Goal: Task Accomplishment & Management: Use online tool/utility

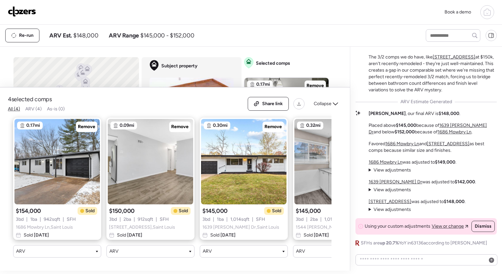
scroll to position [262, 0]
click at [260, 18] on div "Book a demo" at bounding box center [251, 12] width 487 height 14
click at [490, 11] on icon at bounding box center [488, 12] width 8 height 8
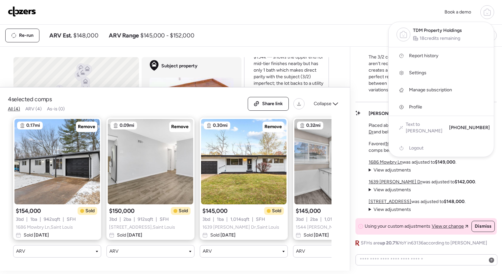
click at [205, 21] on div "Book a demo TDM Property Holdings 18 credits remaining Report history Settings …" at bounding box center [251, 12] width 502 height 25
click at [16, 11] on img at bounding box center [22, 11] width 28 height 11
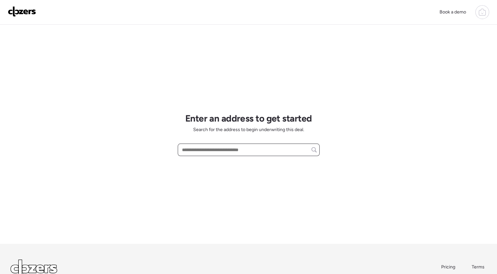
click at [227, 149] on input "text" at bounding box center [249, 149] width 136 height 9
paste input "**********"
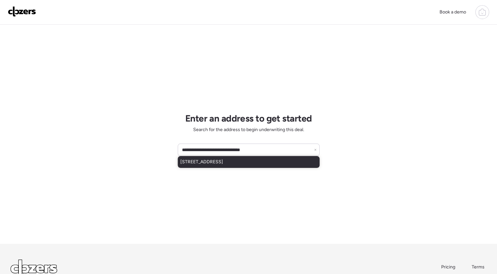
click at [223, 159] on span "1816 West Dr, High Ridge, MO, 63049" at bounding box center [201, 162] width 43 height 7
type input "**********"
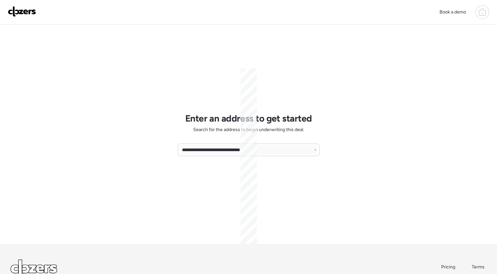
click at [385, 62] on div "**********" at bounding box center [248, 162] width 497 height 325
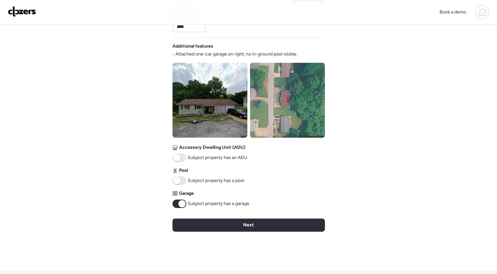
scroll to position [234, 0]
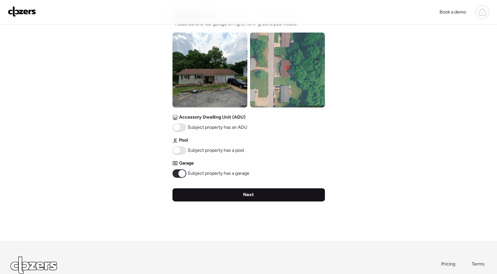
click at [257, 198] on div "Next" at bounding box center [249, 194] width 153 height 13
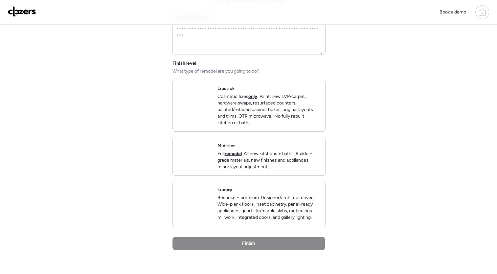
scroll to position [0, 0]
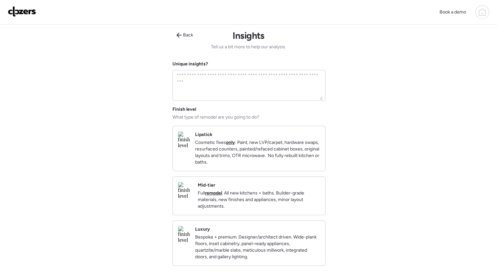
click at [275, 202] on p "Full remodel . All new kitchens + baths. Builder-grade materials, new finishes …" at bounding box center [259, 200] width 122 height 20
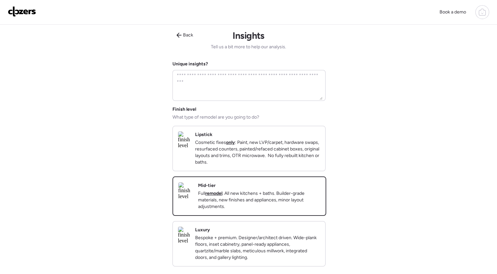
scroll to position [69, 0]
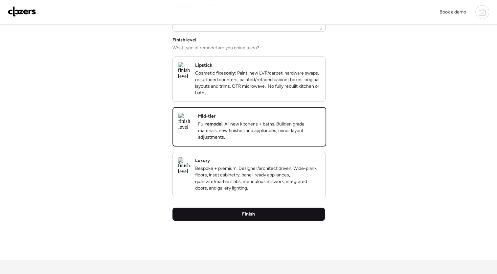
click at [275, 221] on div "Finish" at bounding box center [249, 214] width 153 height 13
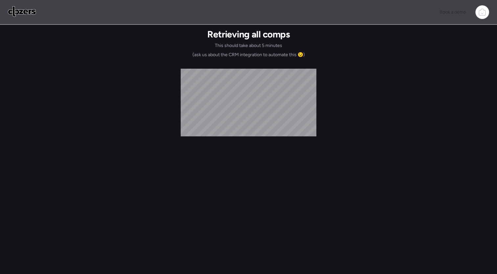
scroll to position [0, 0]
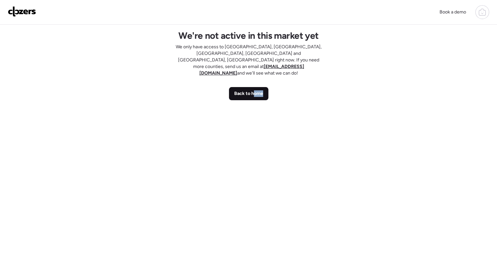
drag, startPoint x: 321, startPoint y: 144, endPoint x: 254, endPoint y: 82, distance: 91.0
click at [254, 82] on div "We're not active in this market yet We only have access to Tampa Bay, FL, St Lo…" at bounding box center [249, 157] width 153 height 264
drag, startPoint x: 254, startPoint y: 82, endPoint x: 227, endPoint y: 32, distance: 56.6
click at [227, 32] on h1 "We're not active in this market yet" at bounding box center [249, 35] width 140 height 11
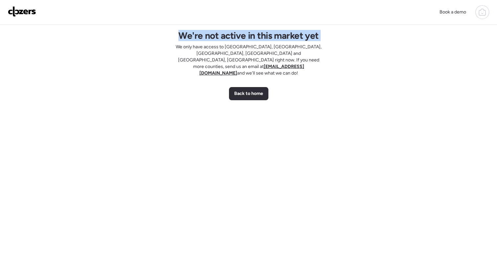
click at [227, 32] on h1 "We're not active in this market yet" at bounding box center [249, 35] width 140 height 11
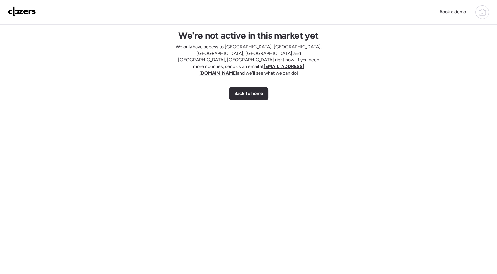
drag, startPoint x: 227, startPoint y: 32, endPoint x: 295, endPoint y: 44, distance: 68.7
click at [295, 44] on p "We only have access to Tampa Bay, FL, St Louis, MO and Maricopa County, AZ righ…" at bounding box center [249, 60] width 153 height 33
click at [244, 90] on span "Back to home" at bounding box center [248, 93] width 29 height 7
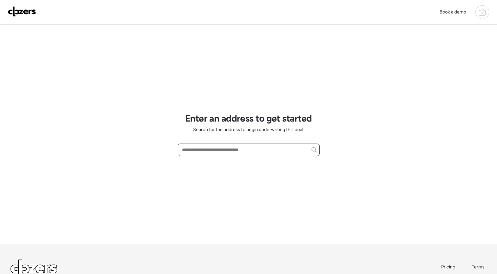
click at [201, 148] on input "text" at bounding box center [249, 149] width 136 height 9
paste input "**********"
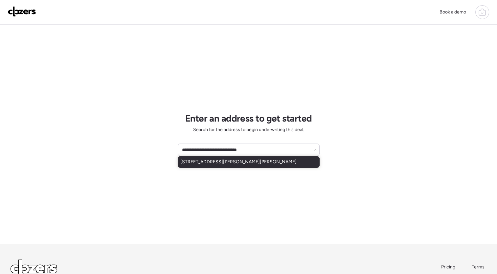
click at [268, 162] on div "1635 Kirkham Dr, Arnold, MO, 63010" at bounding box center [249, 162] width 142 height 12
type input "**********"
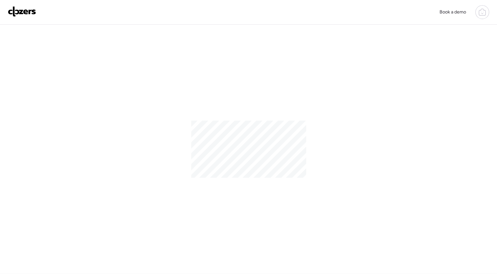
click at [311, 183] on div at bounding box center [248, 149] width 497 height 249
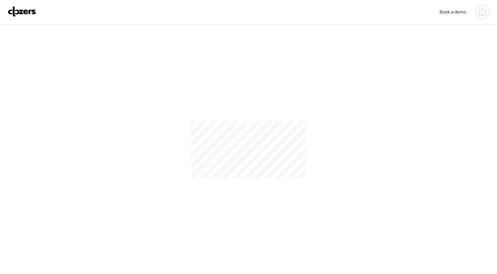
click at [384, 75] on div at bounding box center [248, 149] width 497 height 249
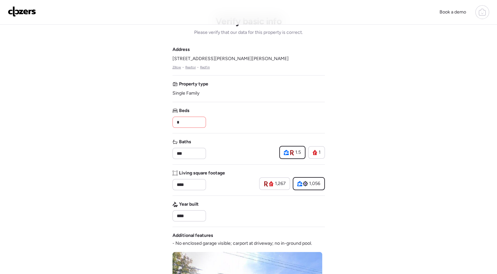
scroll to position [40, 0]
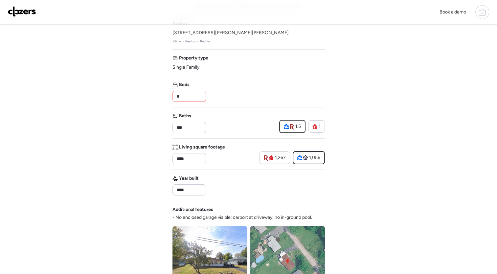
click at [181, 95] on input "*" at bounding box center [190, 96] width 28 height 9
type input "*"
click at [383, 95] on div "Book a demo Verify basic info Please verify that our data for this property is …" at bounding box center [248, 238] width 497 height 556
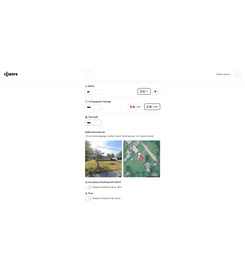
scroll to position [91, 0]
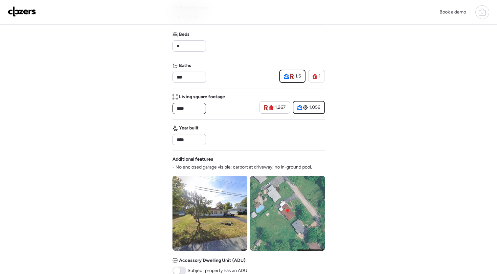
click at [195, 110] on input "****" at bounding box center [190, 108] width 28 height 9
click at [272, 108] on icon at bounding box center [271, 107] width 5 height 5
type input "****"
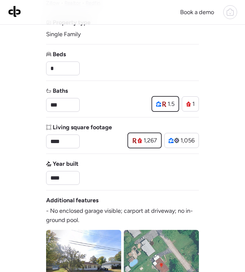
click at [134, 35] on div "Property type Single Family" at bounding box center [122, 28] width 153 height 21
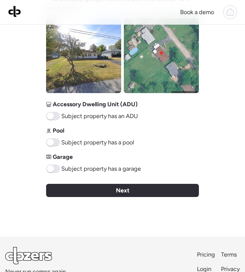
scroll to position [353, 0]
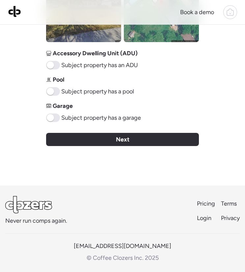
click at [132, 139] on div "Next" at bounding box center [122, 139] width 153 height 13
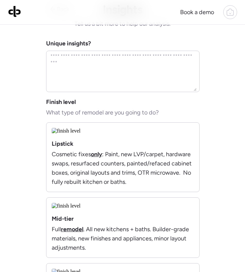
scroll to position [0, 0]
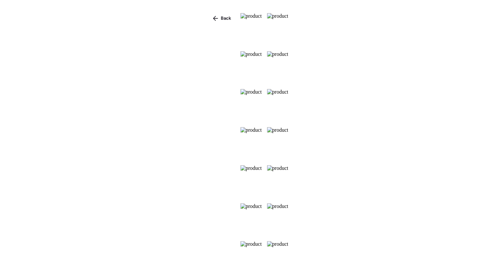
scroll to position [342, 0]
click at [221, 17] on span "Back" at bounding box center [226, 18] width 11 height 7
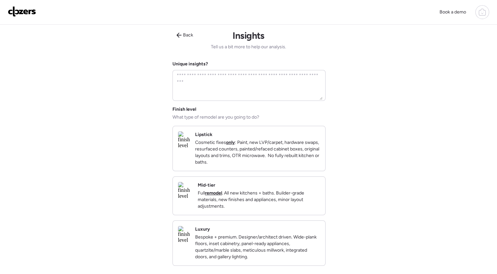
click at [243, 155] on p "Cosmetic fixes only : Paint, new LVP/carpet, hardware swaps, resurfaced counter…" at bounding box center [257, 152] width 125 height 26
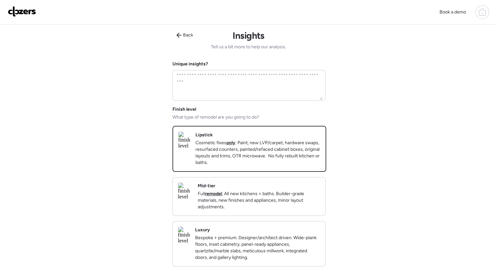
click at [282, 138] on div "Lipstick Cosmetic fixes only : Paint, new LVP/carpet, hardware swaps, resurface…" at bounding box center [258, 149] width 125 height 34
click at [190, 142] on img at bounding box center [185, 140] width 12 height 17
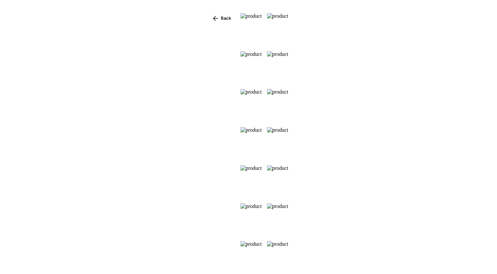
scroll to position [34, 0]
click at [221, 19] on span "Back" at bounding box center [226, 18] width 11 height 7
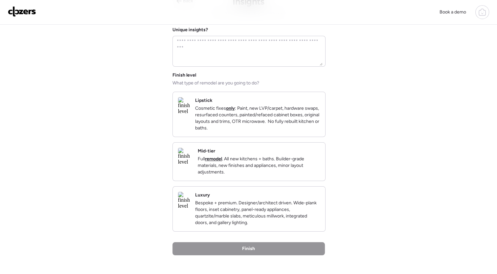
click at [190, 209] on img at bounding box center [184, 200] width 12 height 17
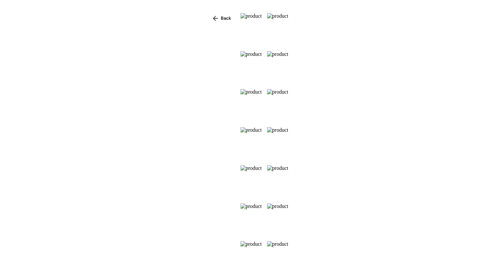
scroll to position [0, 0]
click at [221, 18] on span "Back" at bounding box center [226, 18] width 11 height 7
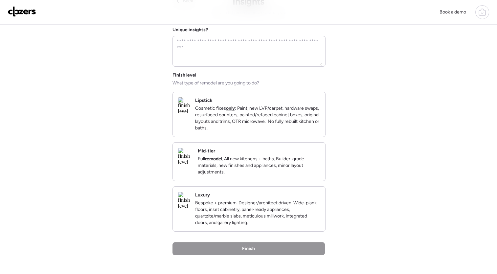
click at [192, 160] on img at bounding box center [185, 156] width 14 height 17
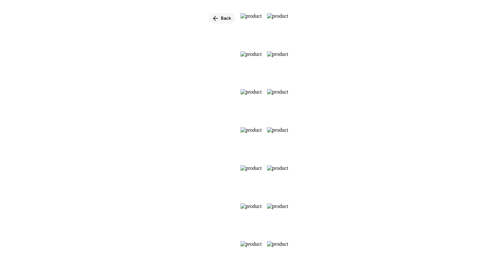
click at [221, 18] on span "Back" at bounding box center [226, 18] width 11 height 7
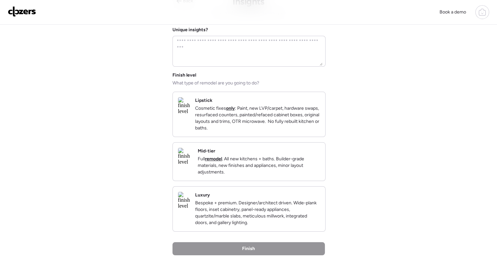
click at [292, 164] on p "Full remodel . All new kitchens + baths. Builder-grade materials, new finishes …" at bounding box center [259, 166] width 122 height 20
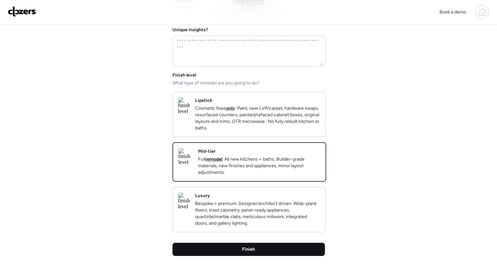
click at [291, 256] on div "Finish" at bounding box center [249, 249] width 153 height 13
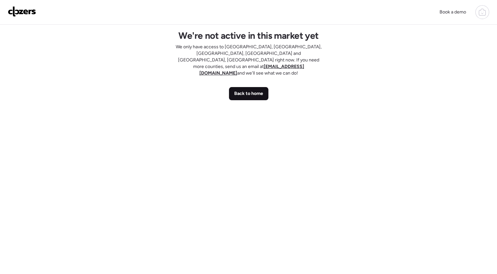
click at [256, 90] on span "Back to home" at bounding box center [248, 93] width 29 height 7
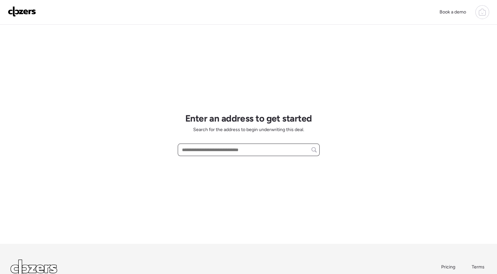
click at [244, 149] on input "text" at bounding box center [249, 149] width 136 height 9
click at [482, 15] on icon at bounding box center [483, 12] width 8 height 8
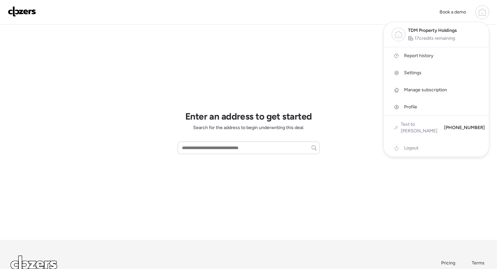
click at [401, 35] on icon at bounding box center [399, 35] width 8 height 8
click at [414, 56] on span "Report history" at bounding box center [418, 56] width 29 height 7
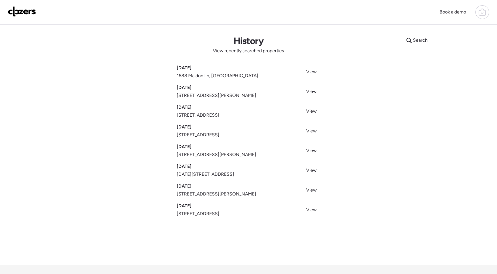
click at [29, 7] on img at bounding box center [22, 11] width 28 height 11
